Goal: Share content

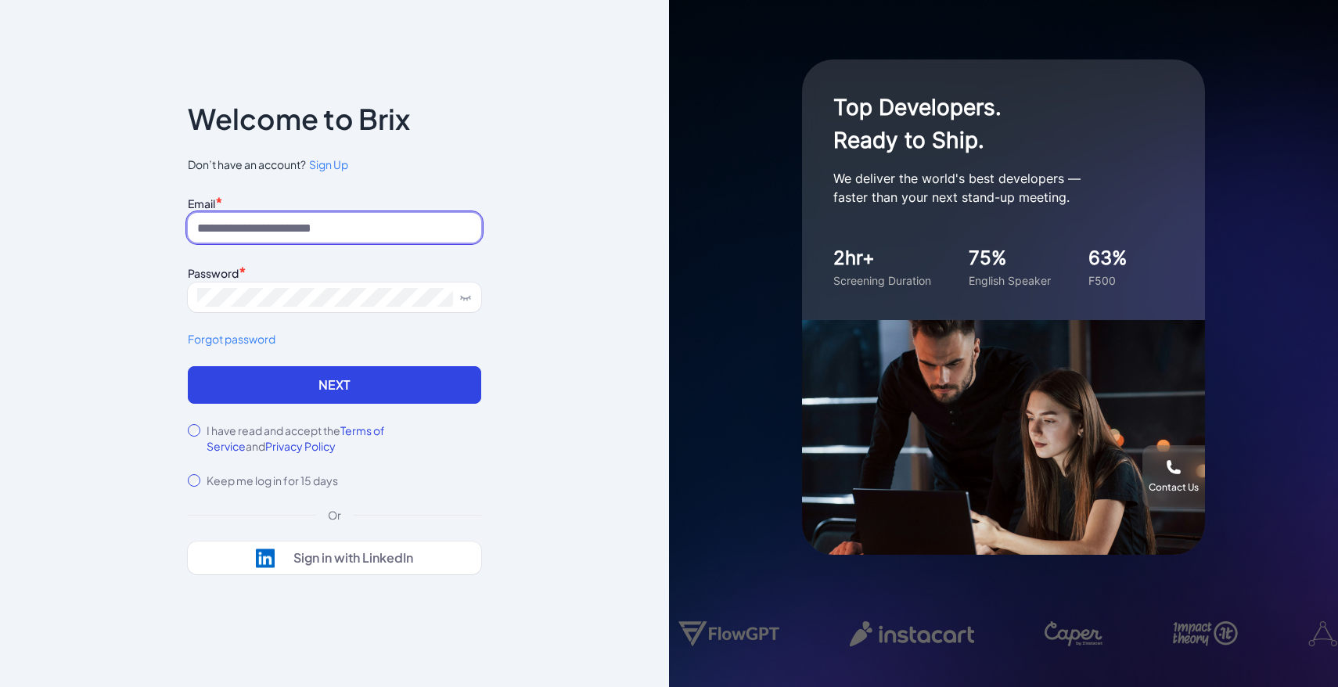
click at [350, 235] on input at bounding box center [334, 228] width 293 height 30
type input "**********"
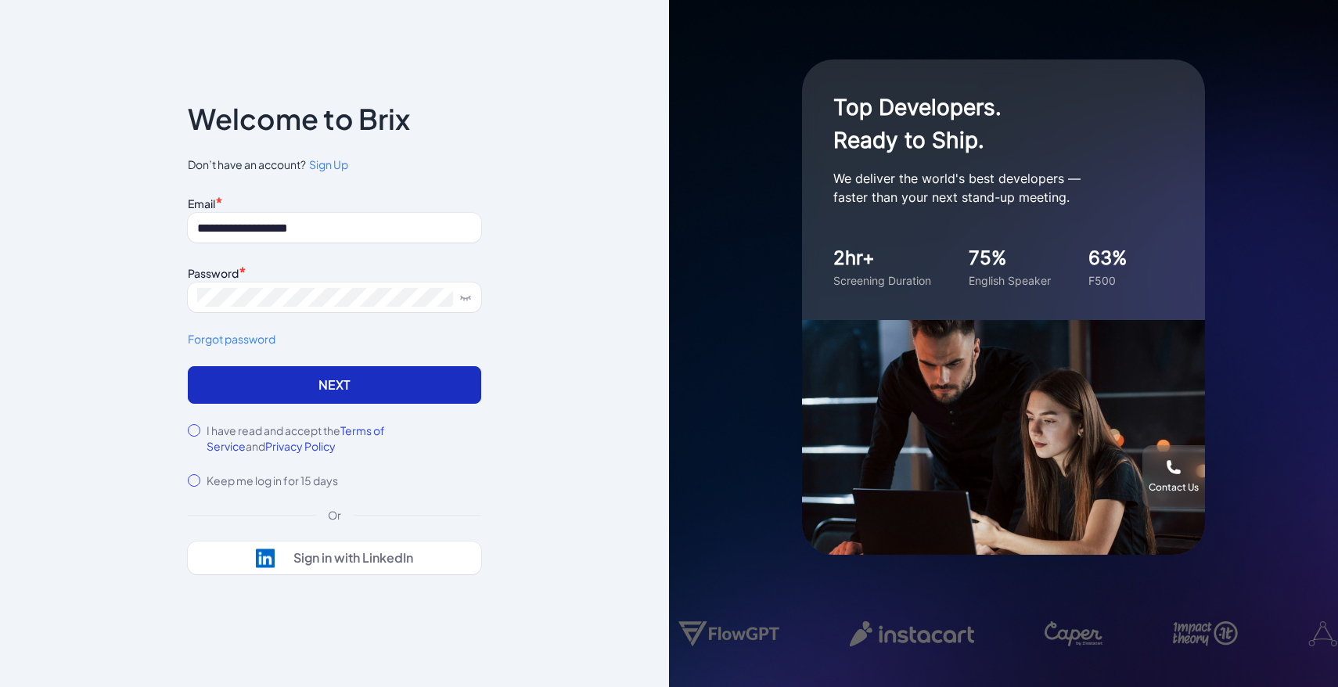
click at [444, 372] on button "Next" at bounding box center [334, 385] width 293 height 38
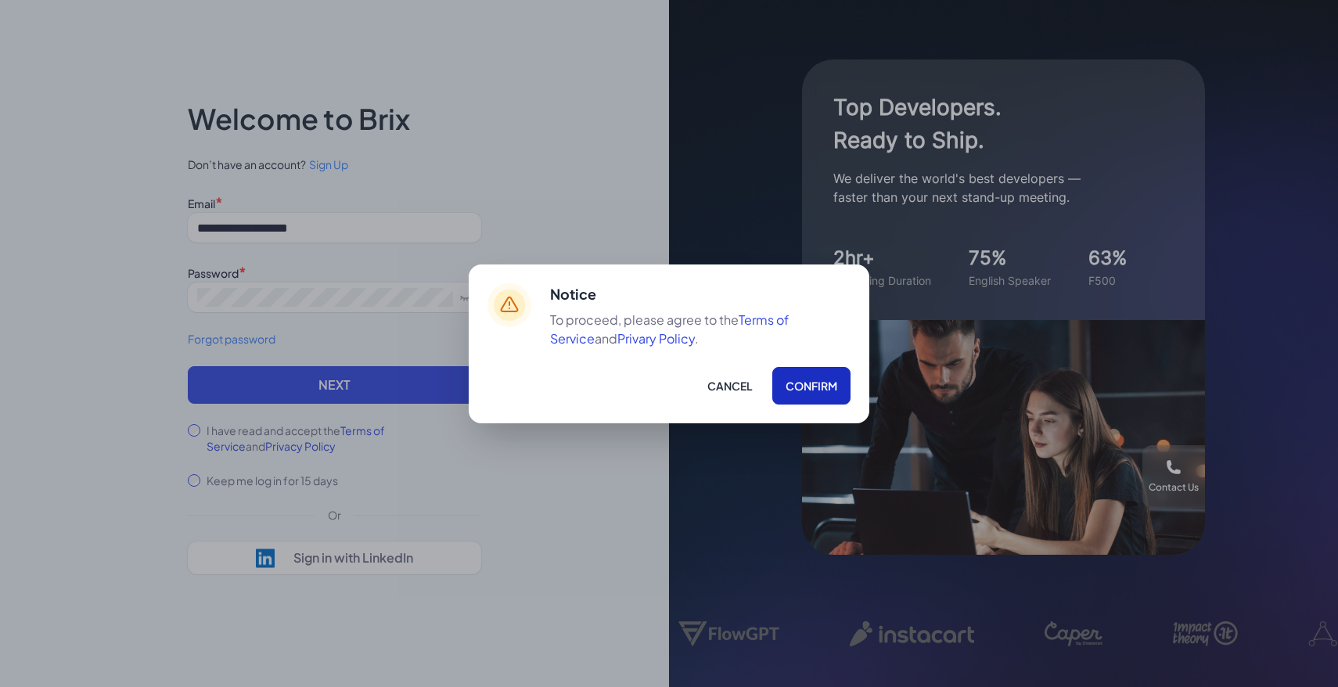
click at [808, 382] on button "Confirm" at bounding box center [811, 386] width 78 height 38
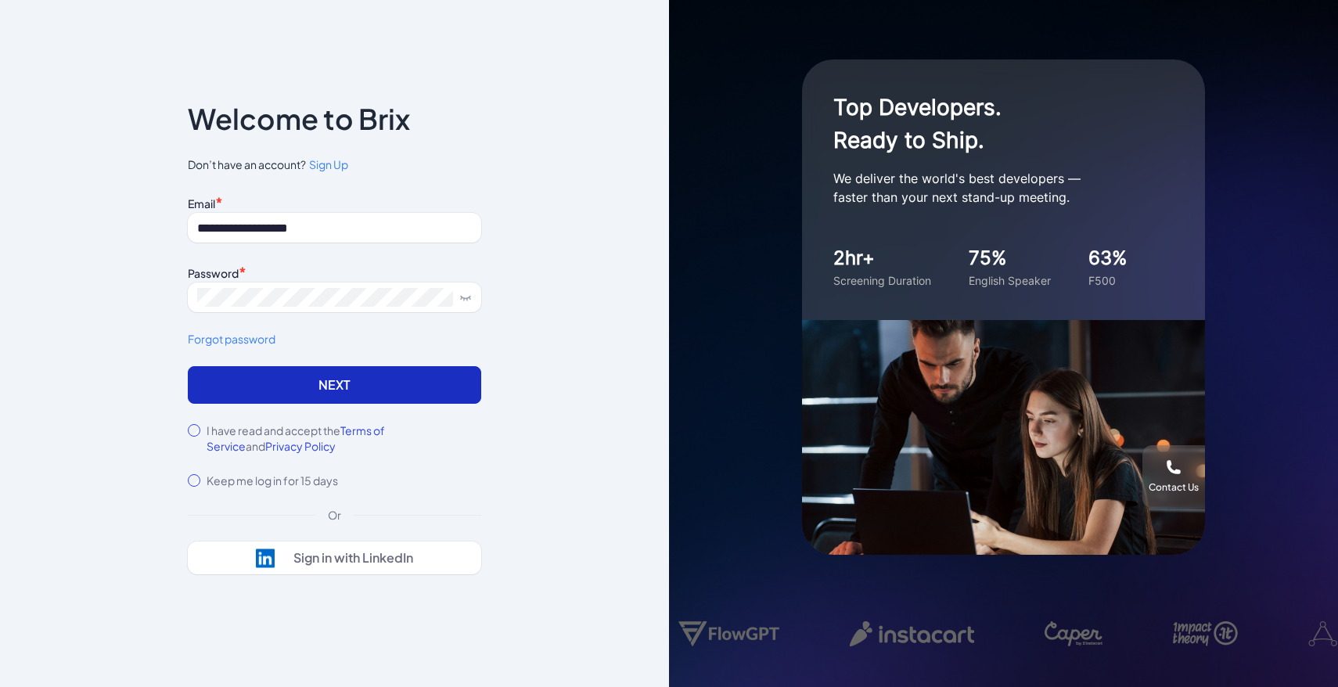
click at [376, 392] on button "Next" at bounding box center [334, 385] width 293 height 38
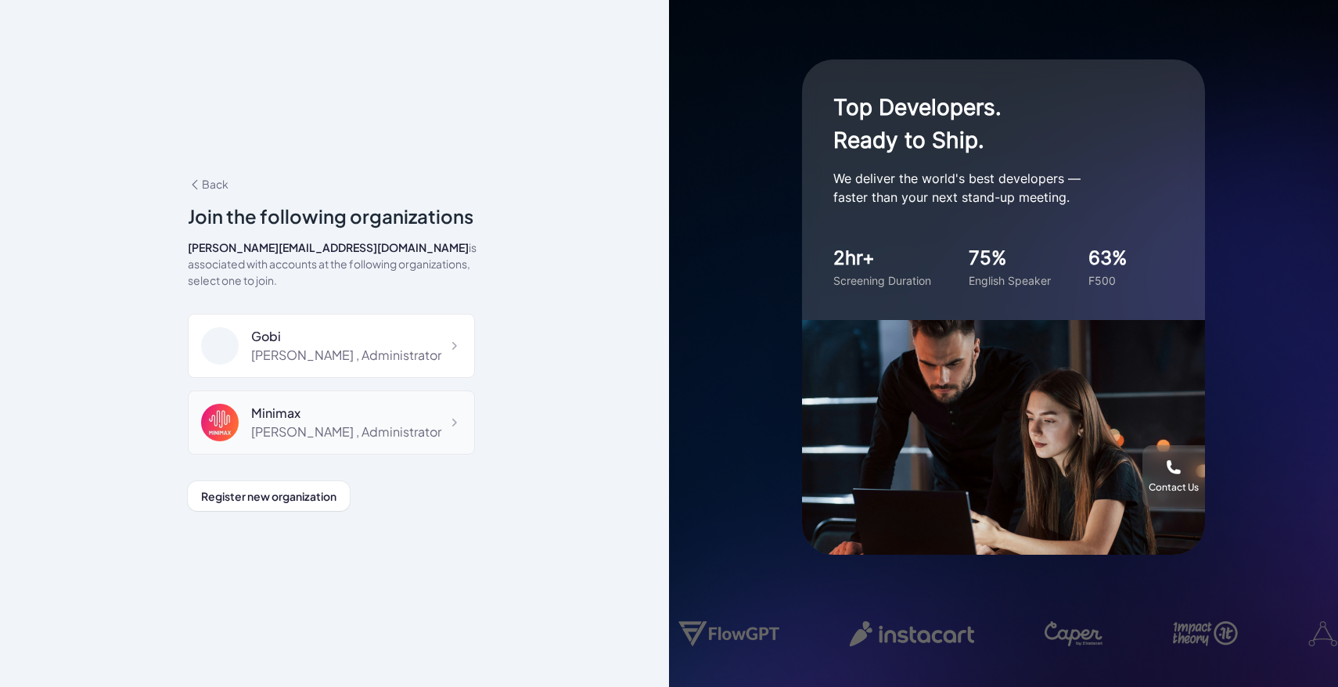
click at [344, 390] on div "Minimax [PERSON_NAME] , Administrator" at bounding box center [331, 422] width 287 height 64
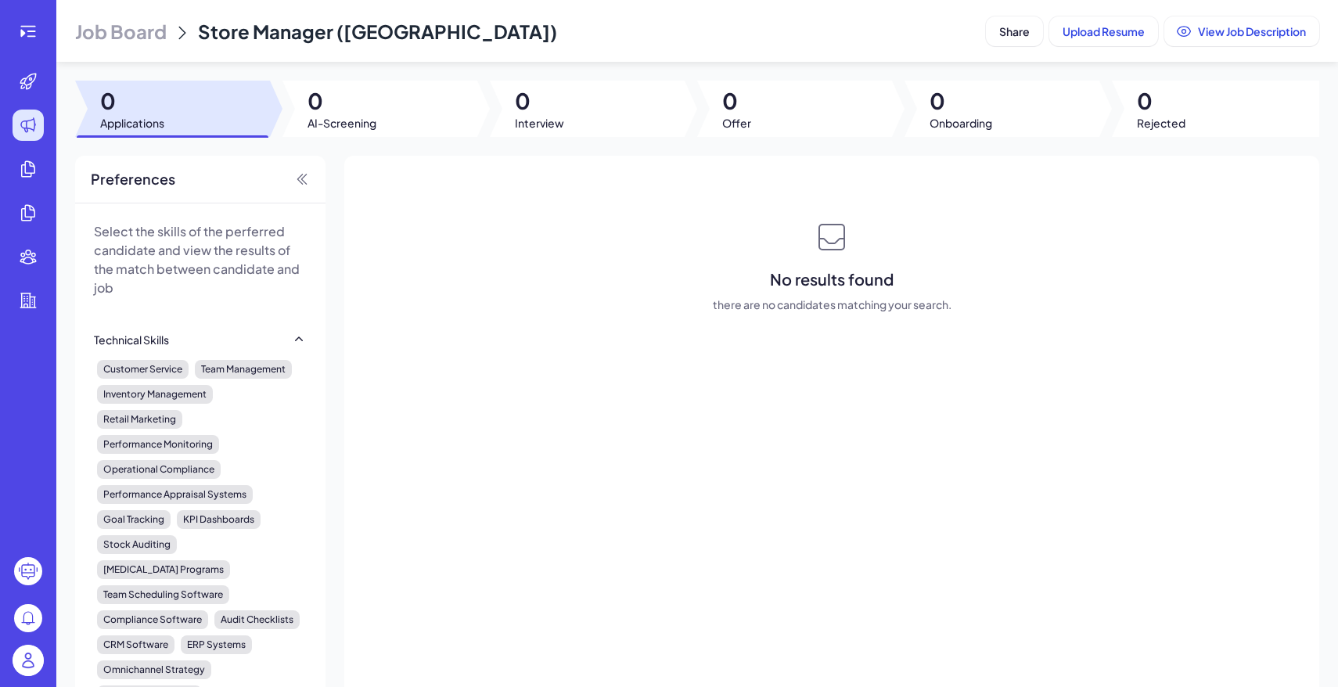
click at [110, 25] on span "Job Board" at bounding box center [121, 31] width 92 height 25
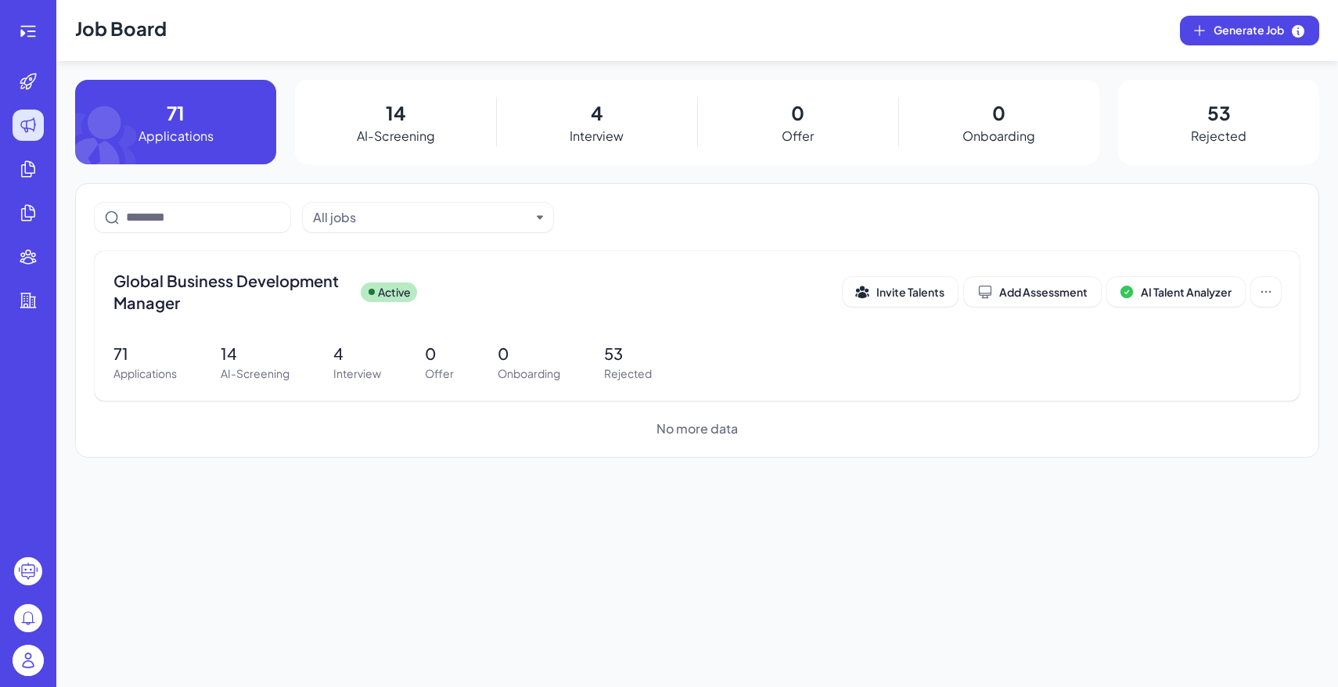
click at [35, 670] on img at bounding box center [28, 660] width 31 height 31
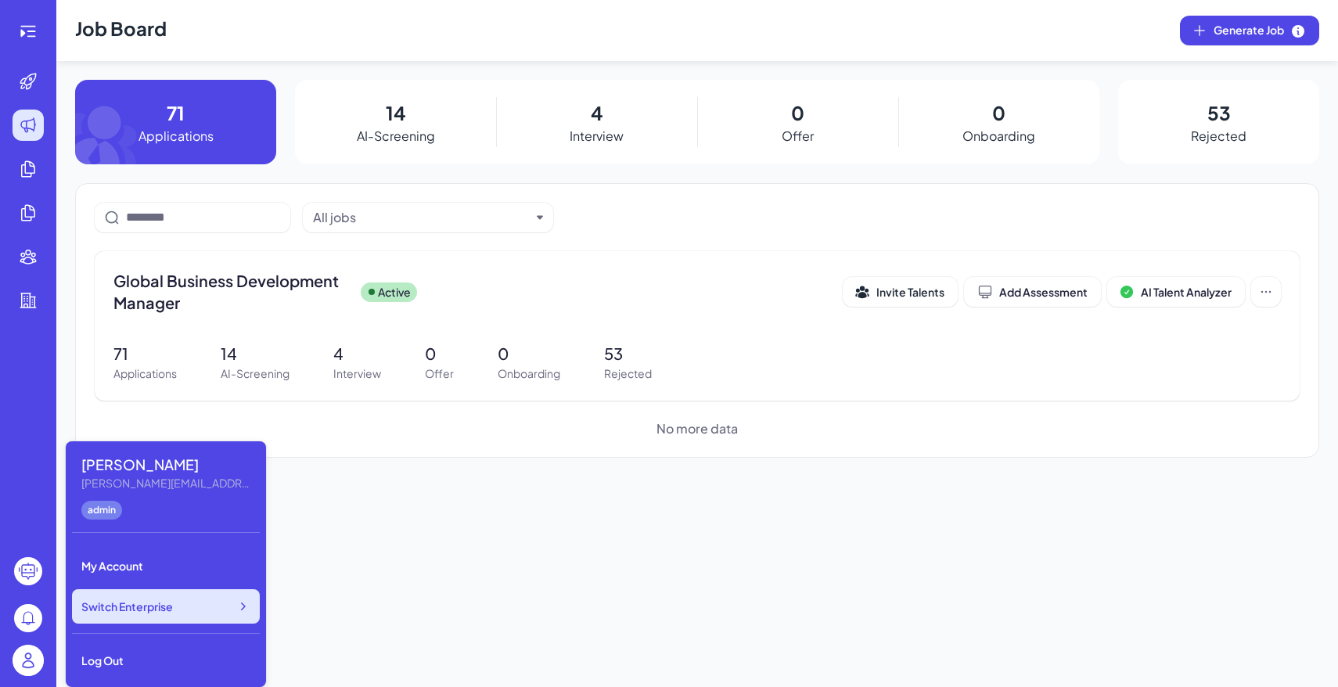
click at [167, 616] on div "Switch Enterprise" at bounding box center [166, 606] width 188 height 34
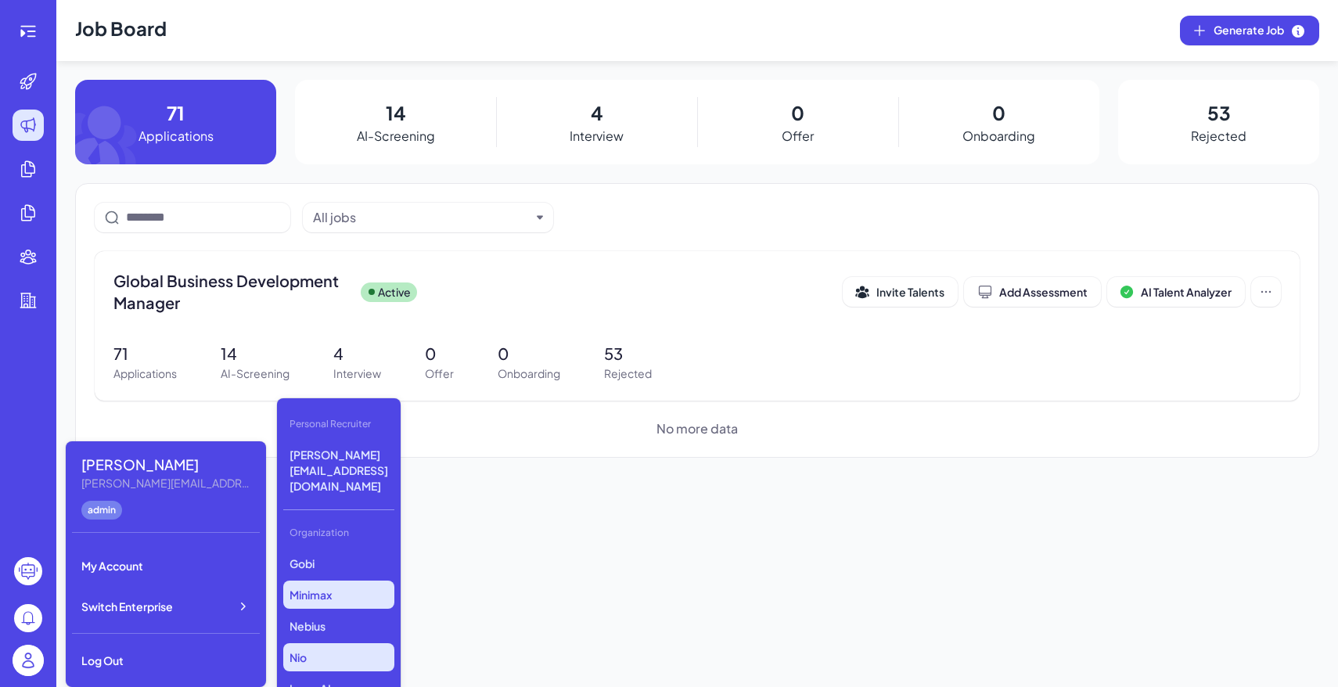
scroll to position [763, 0]
click at [359, 646] on p "WuKong Education" at bounding box center [338, 660] width 111 height 28
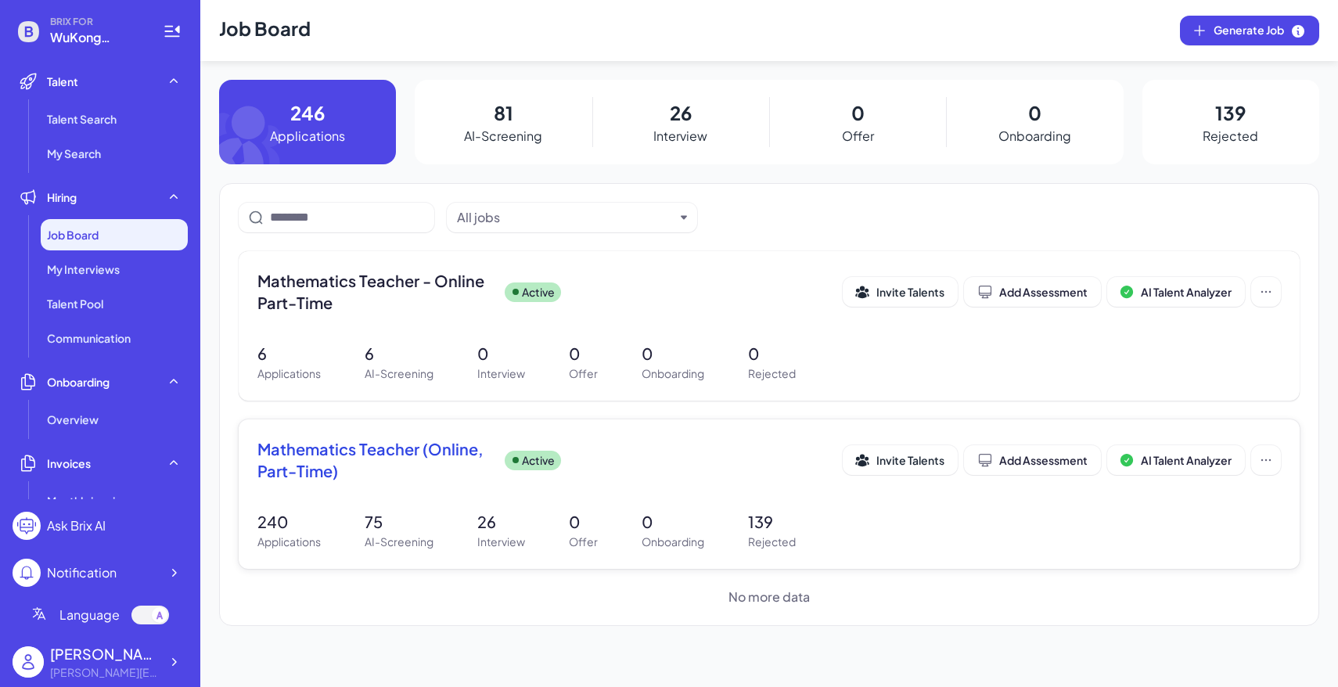
click at [679, 497] on div "Mathematics Teacher (Online, Part-Time) Active Invite Talents Add Assessment AI…" at bounding box center [769, 493] width 1061 height 149
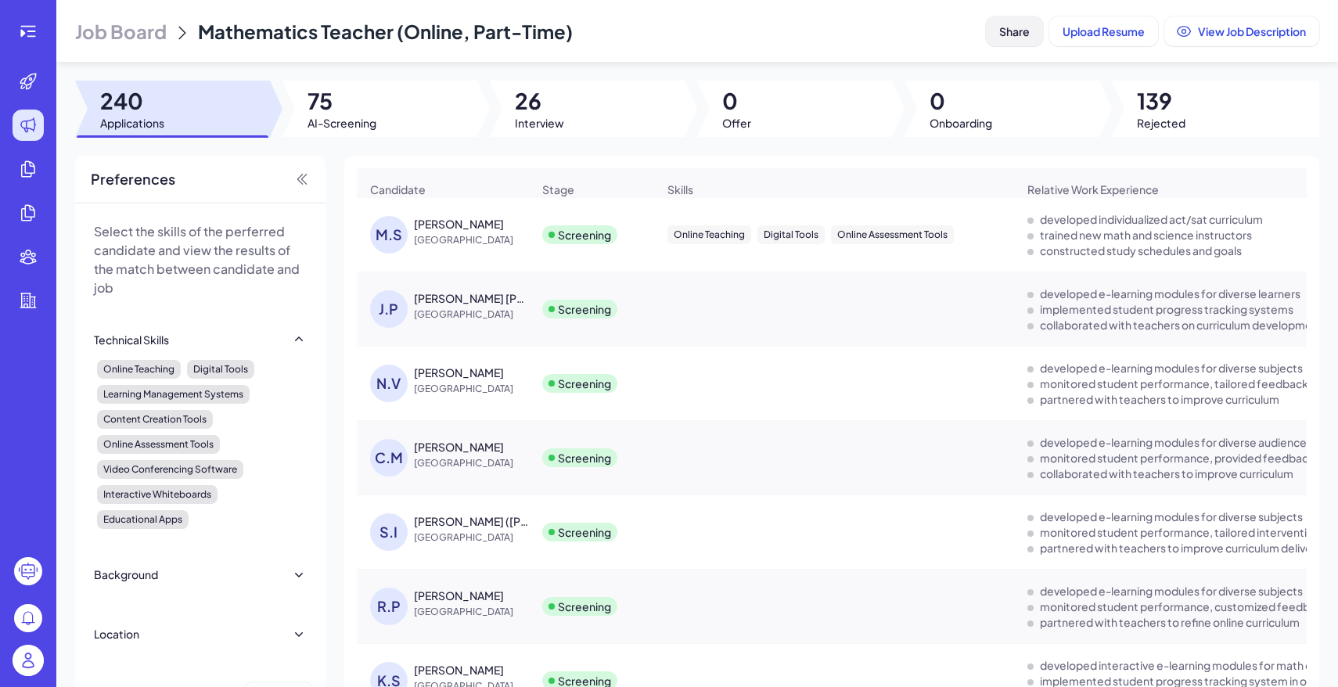
click at [1017, 38] on button "Share" at bounding box center [1014, 31] width 57 height 30
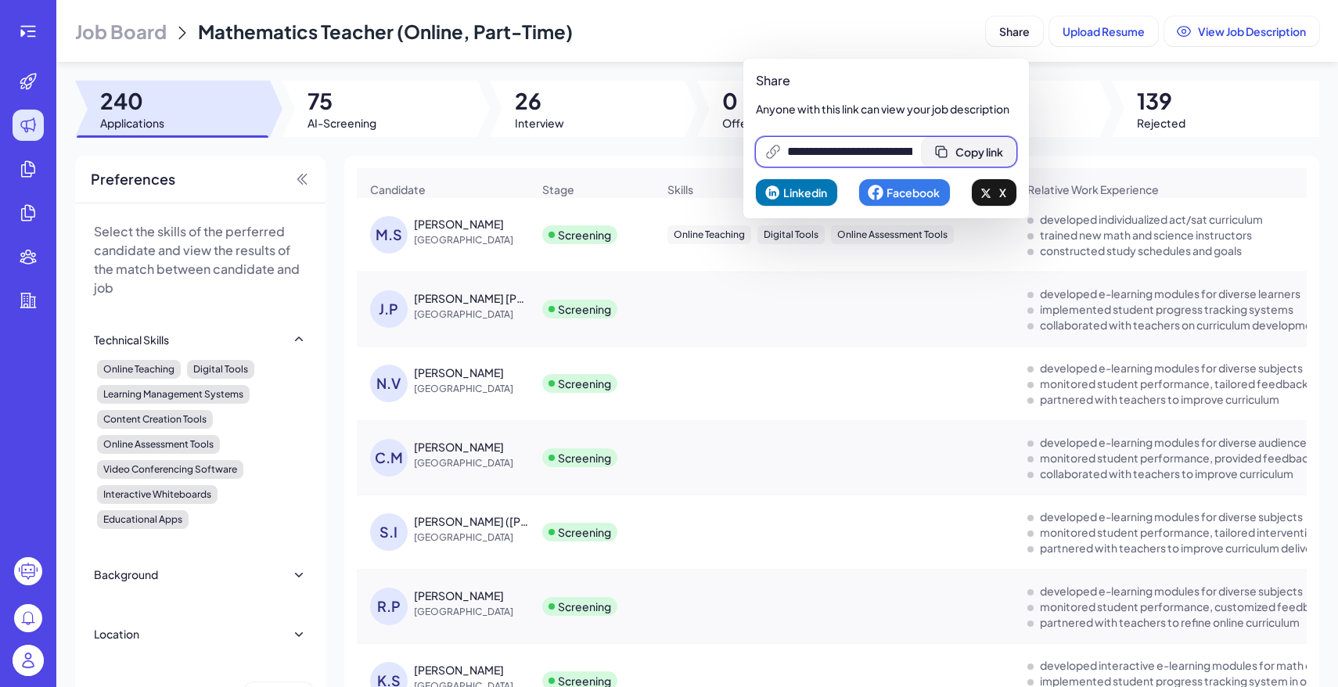
click at [980, 160] on button "Copy link" at bounding box center [968, 152] width 95 height 30
